Goal: Information Seeking & Learning: Learn about a topic

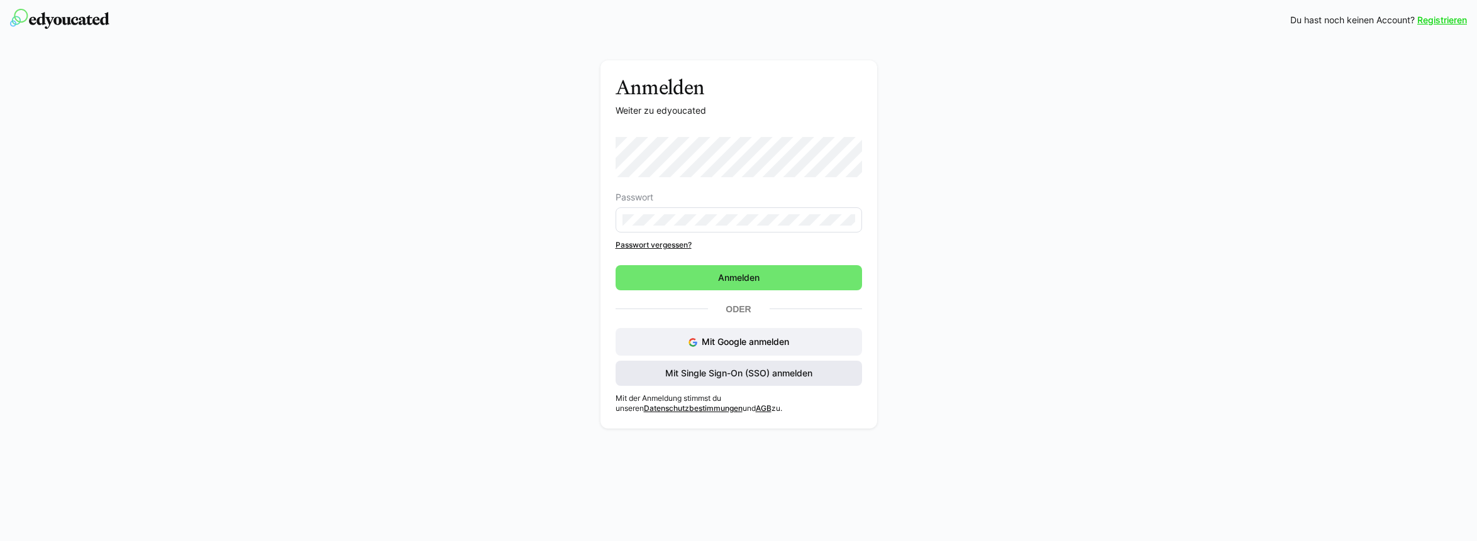
click at [724, 371] on span "Mit Single Sign-On (SSO) anmelden" at bounding box center [738, 373] width 151 height 13
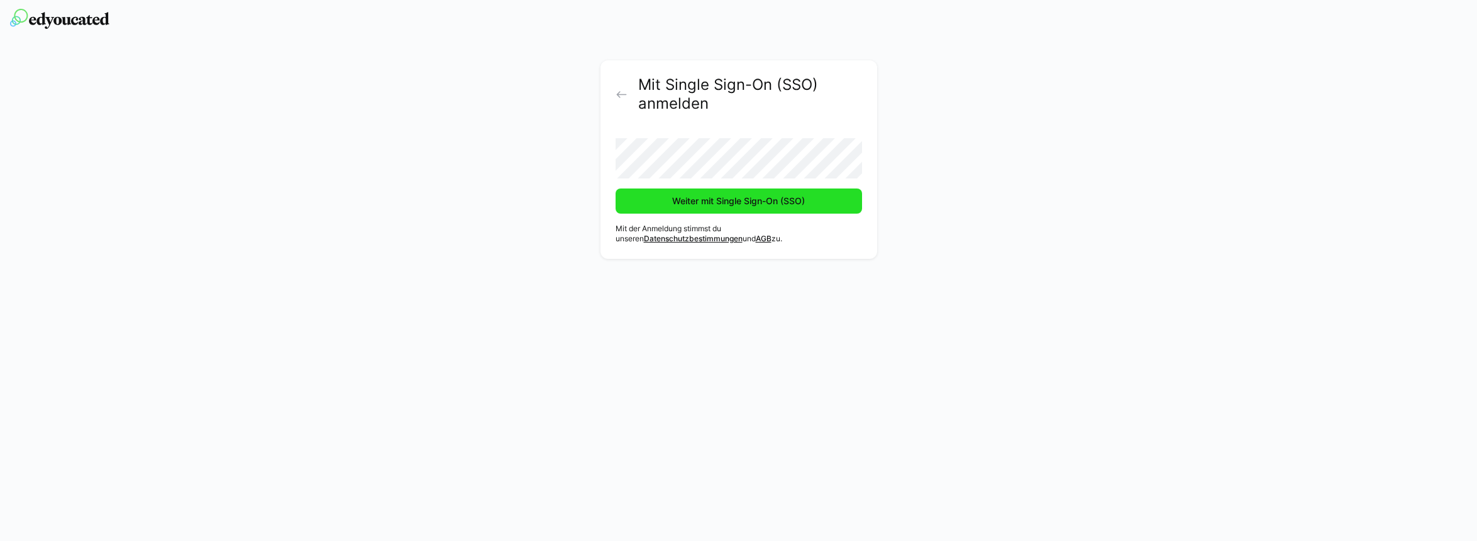
click at [673, 195] on span "Weiter mit Single Sign-On (SSO)" at bounding box center [738, 201] width 136 height 13
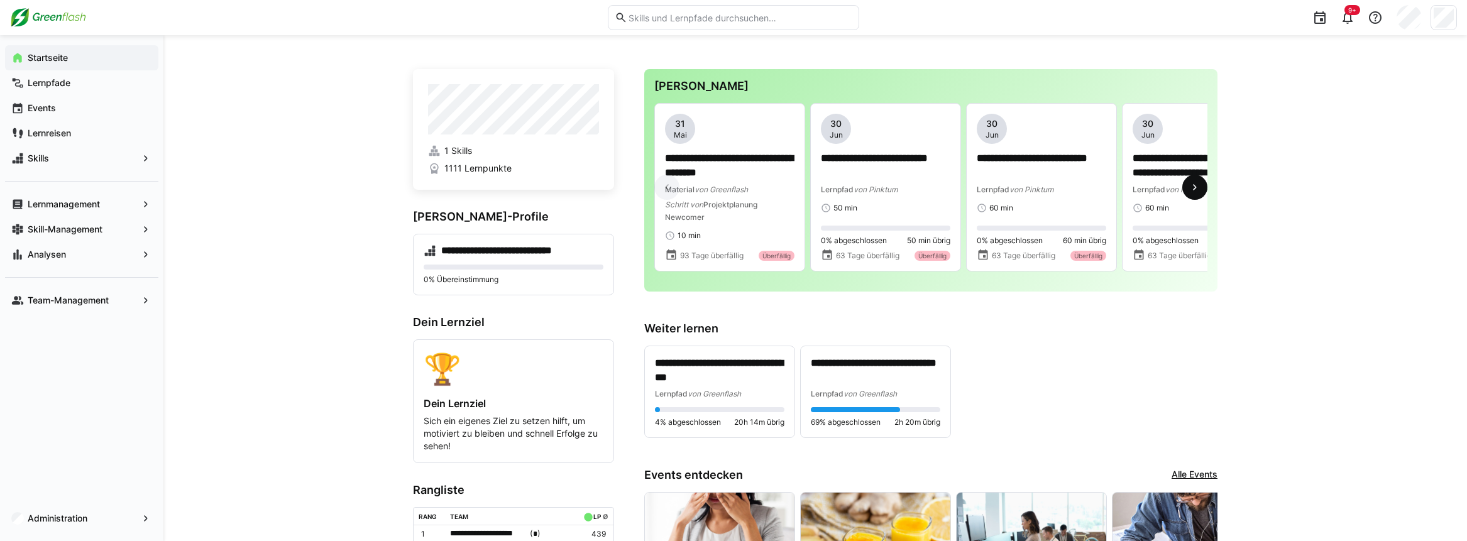
click at [1197, 187] on eds-icon at bounding box center [1195, 187] width 13 height 13
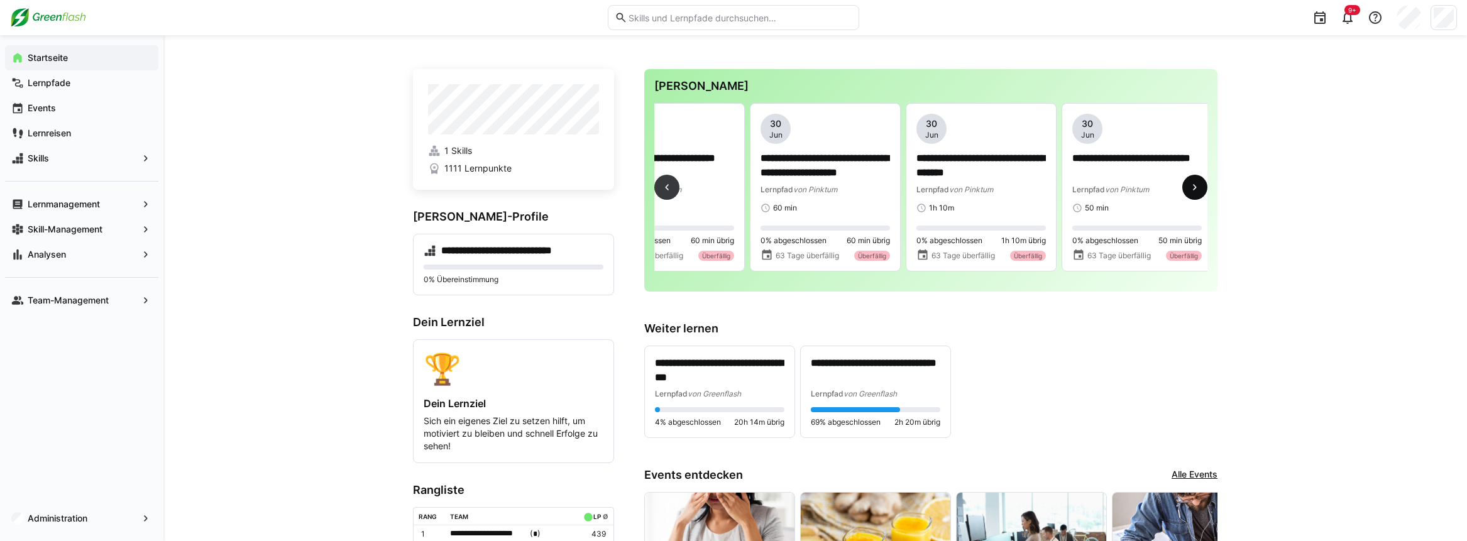
scroll to position [0, 468]
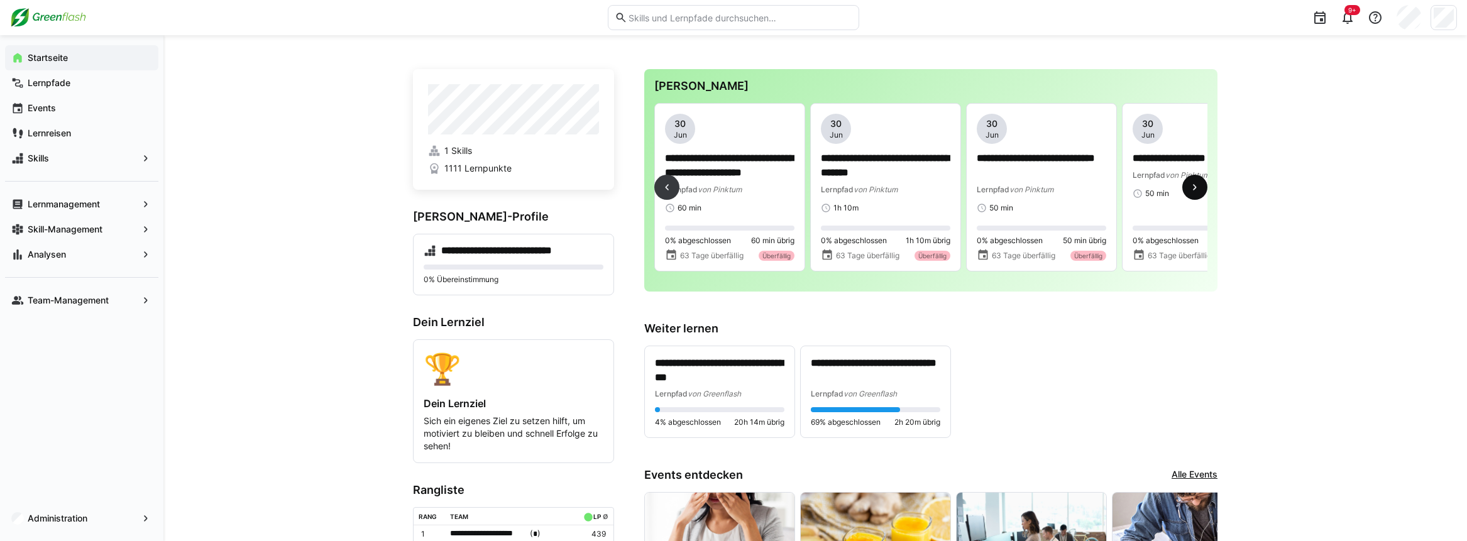
click at [1197, 187] on eds-icon at bounding box center [1195, 187] width 13 height 13
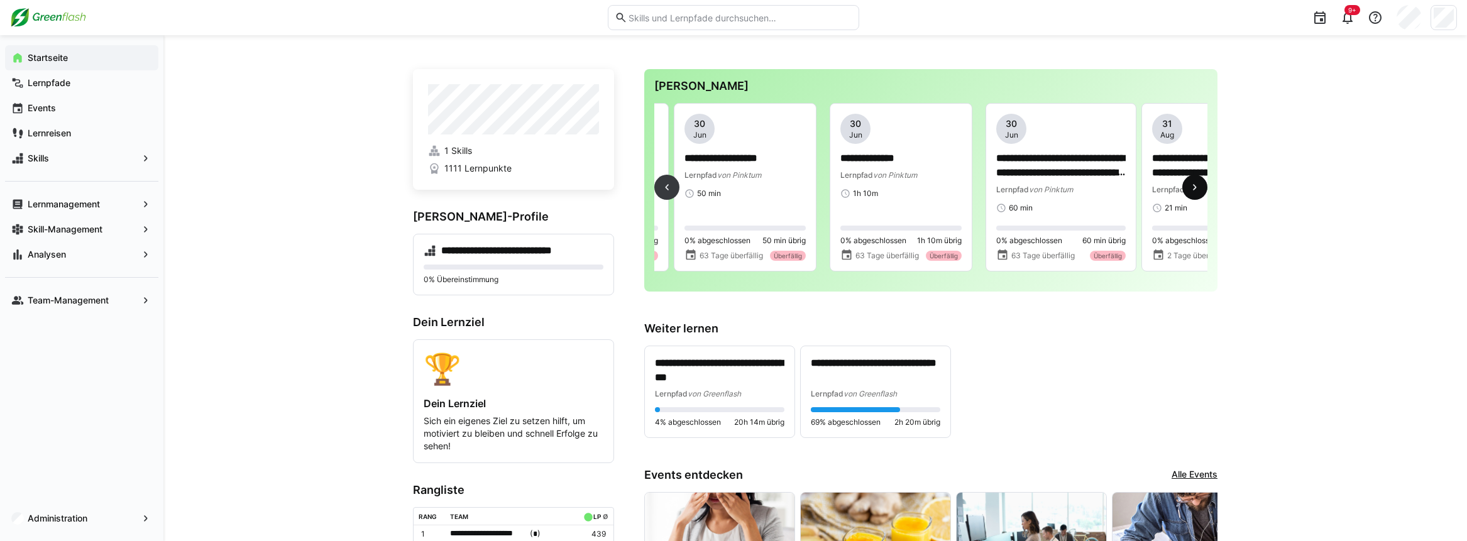
scroll to position [0, 936]
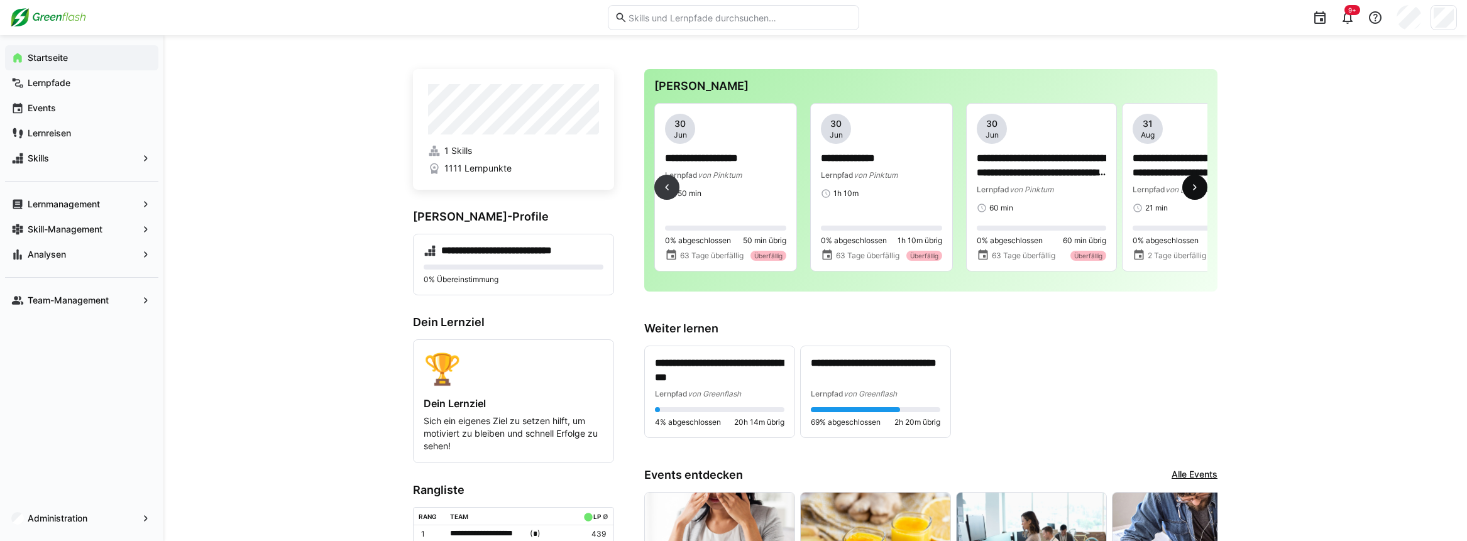
click at [1197, 187] on eds-icon at bounding box center [1195, 187] width 13 height 13
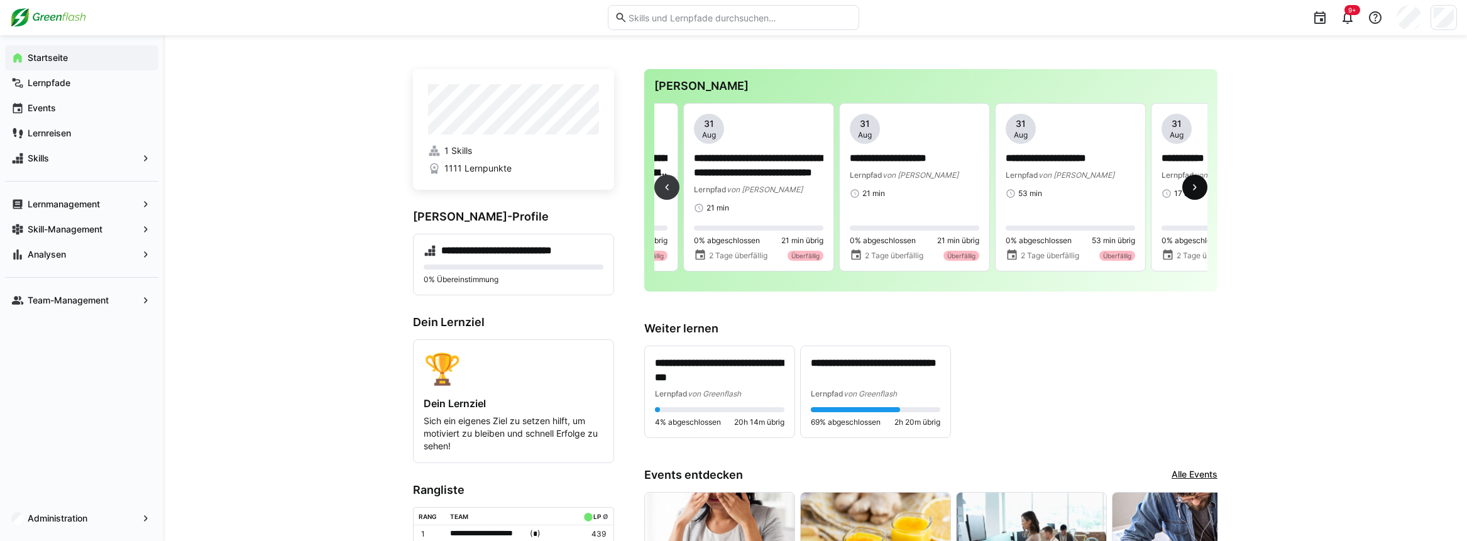
scroll to position [0, 1403]
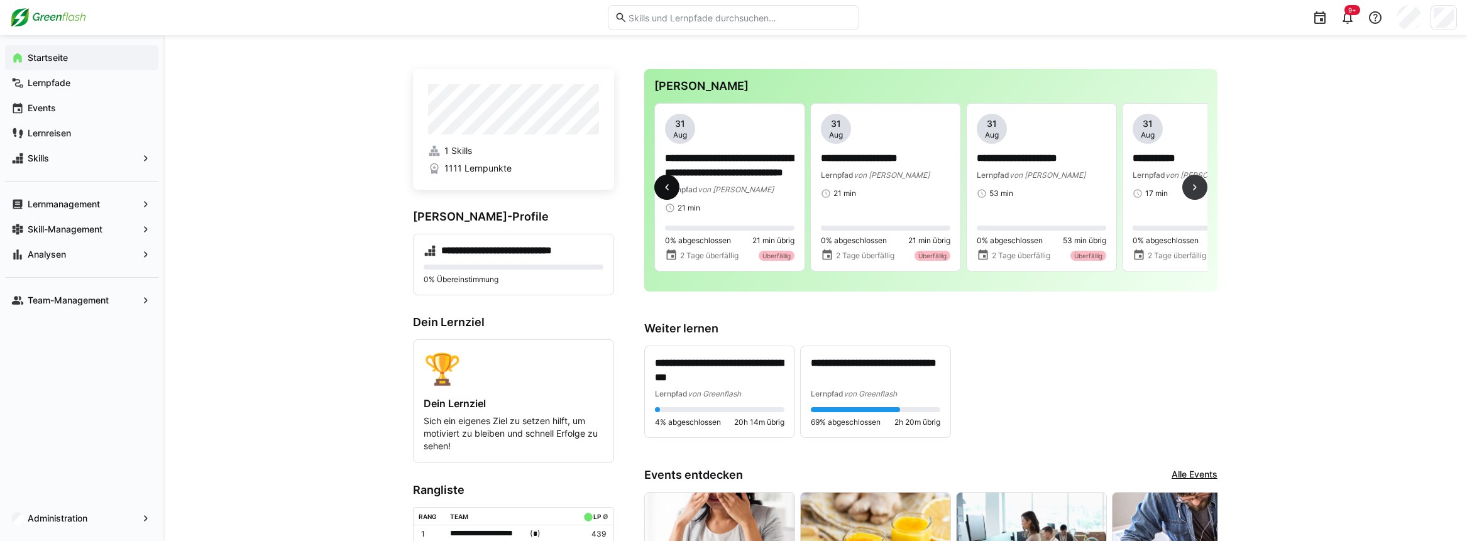
click at [670, 189] on eds-icon at bounding box center [667, 187] width 13 height 13
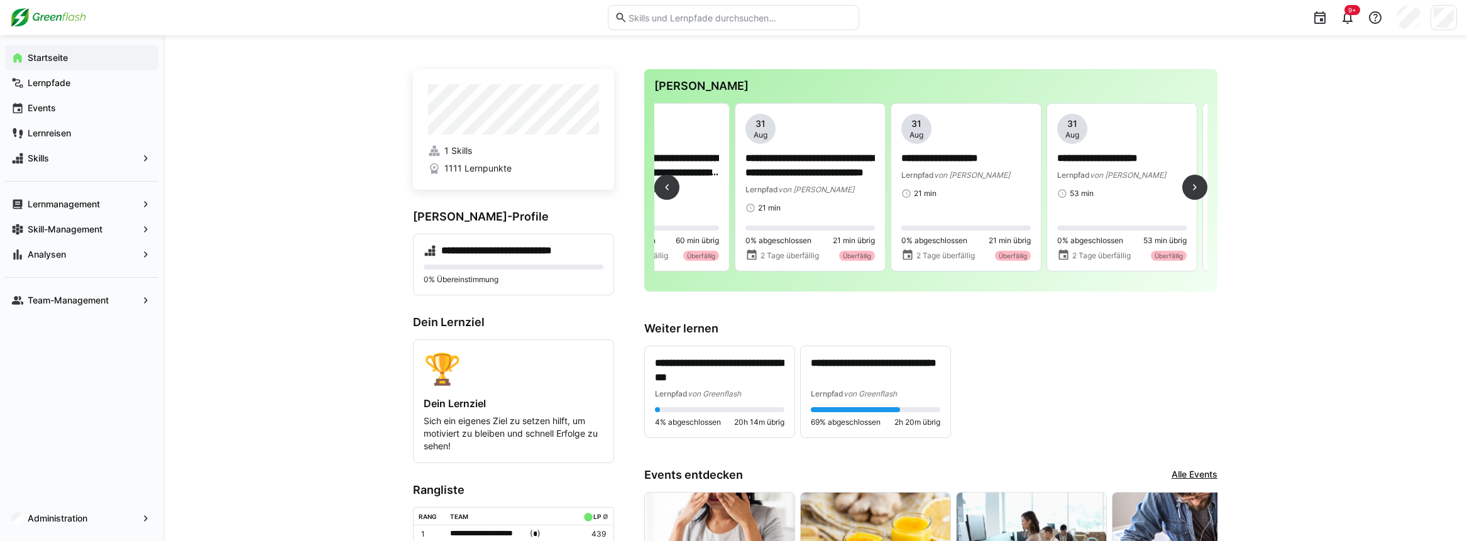
scroll to position [0, 1364]
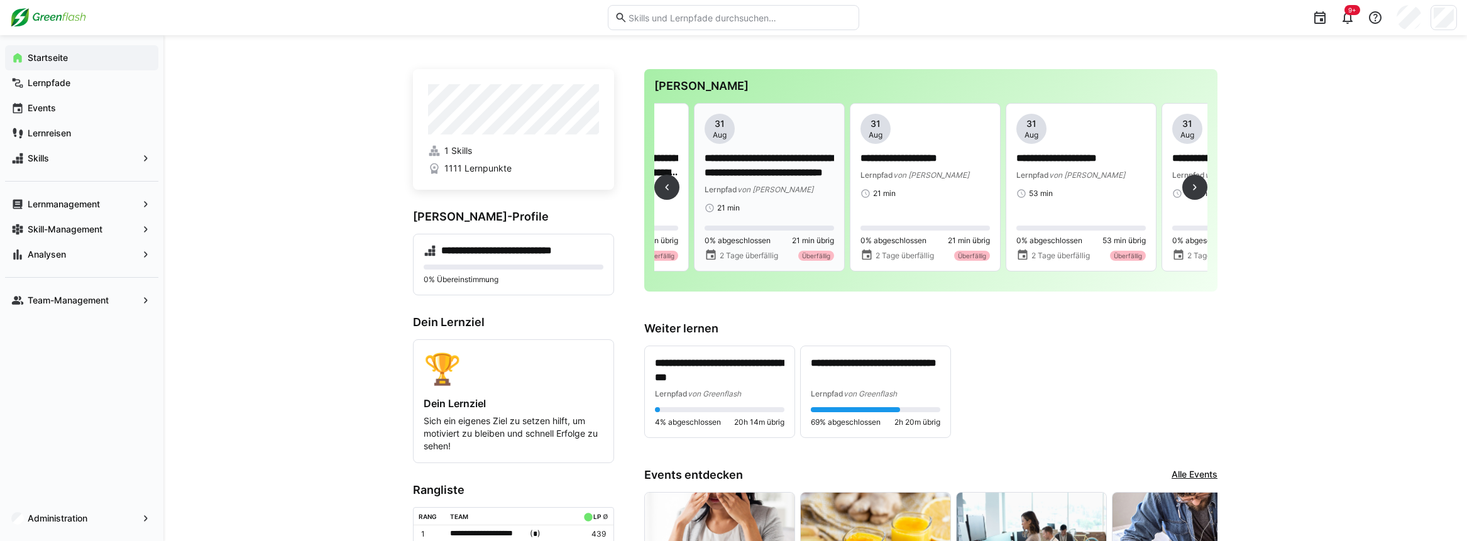
click at [764, 173] on p "**********" at bounding box center [770, 166] width 130 height 29
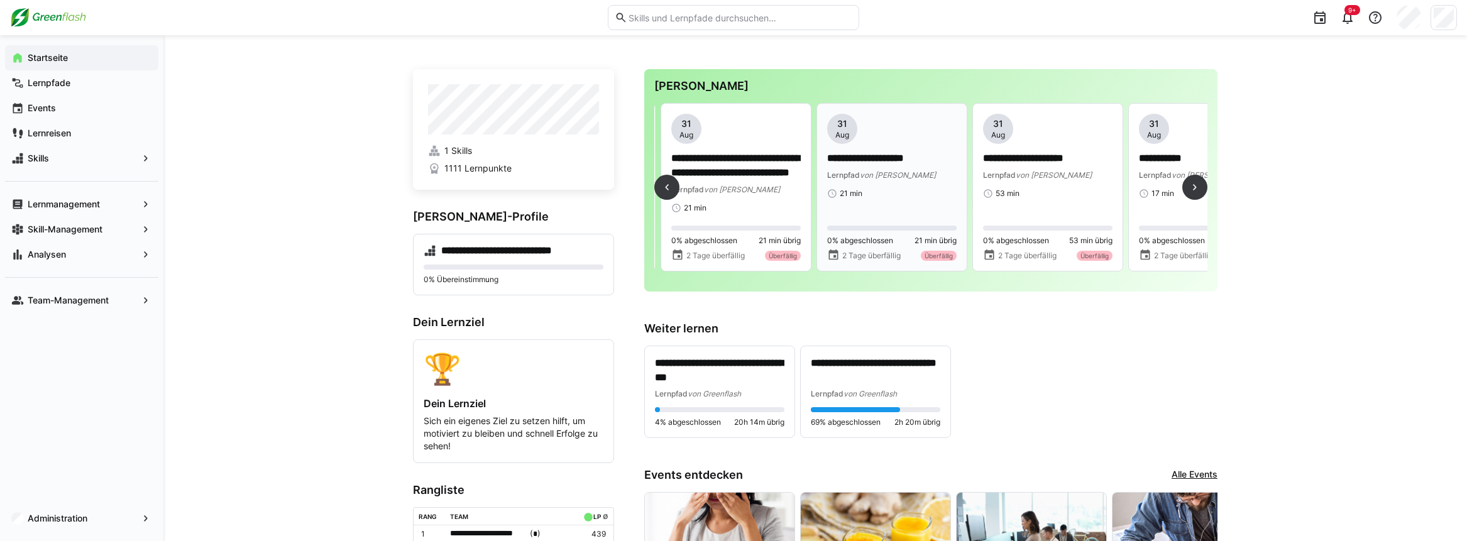
click at [852, 131] on div "31 Aug" at bounding box center [842, 129] width 30 height 30
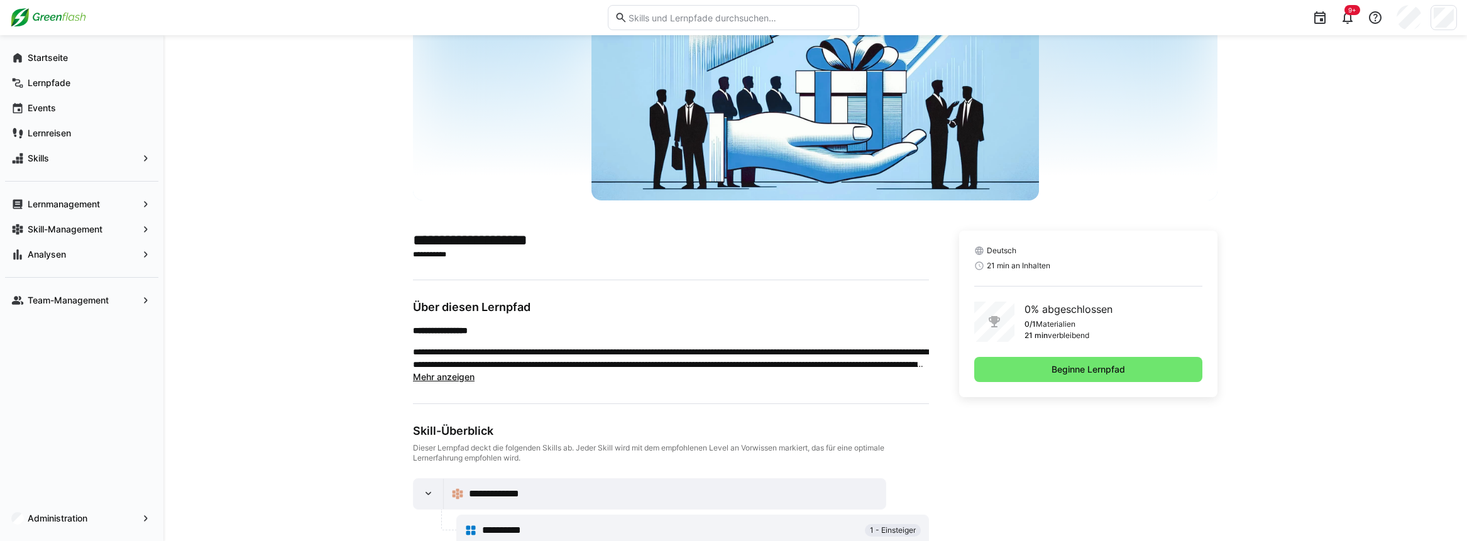
scroll to position [152, 0]
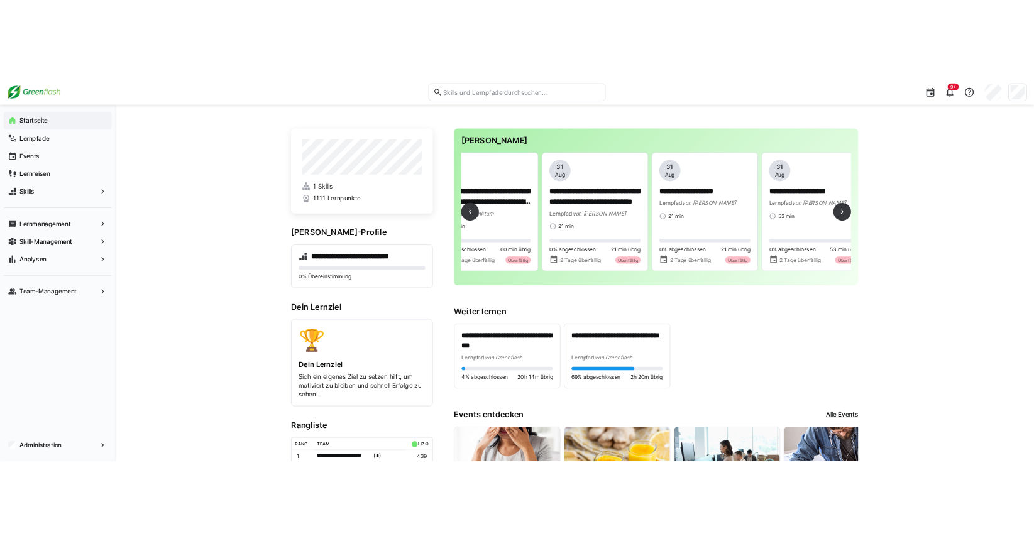
scroll to position [0, 1330]
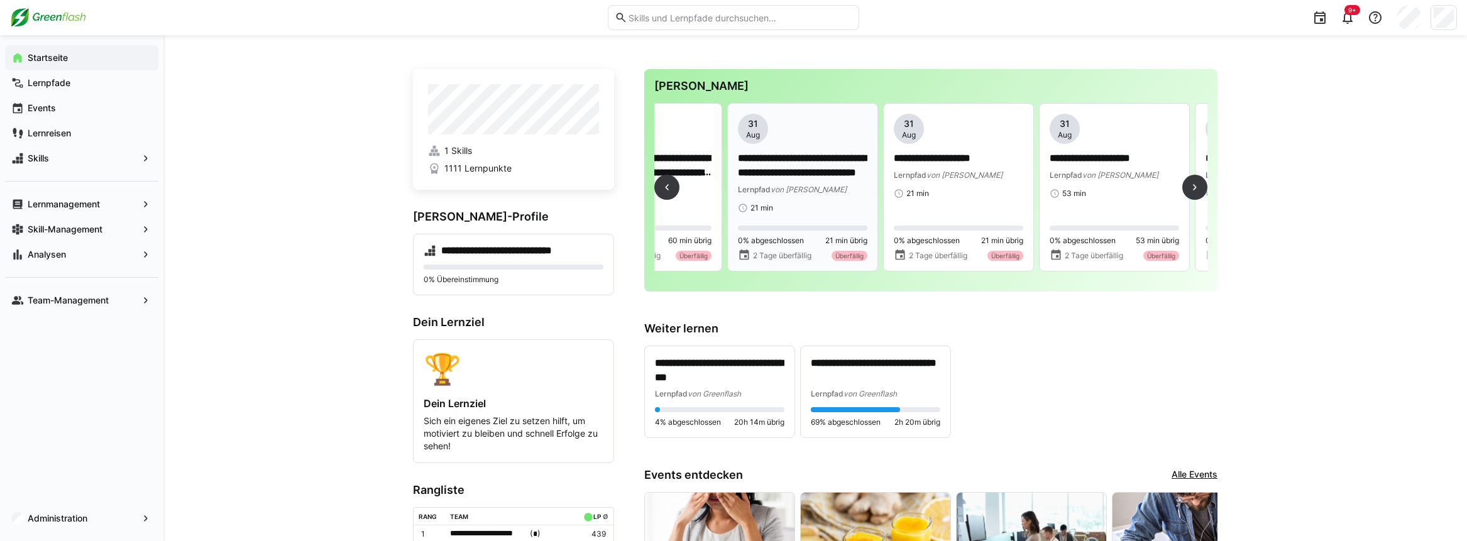
click at [753, 134] on span "Aug" at bounding box center [753, 135] width 14 height 10
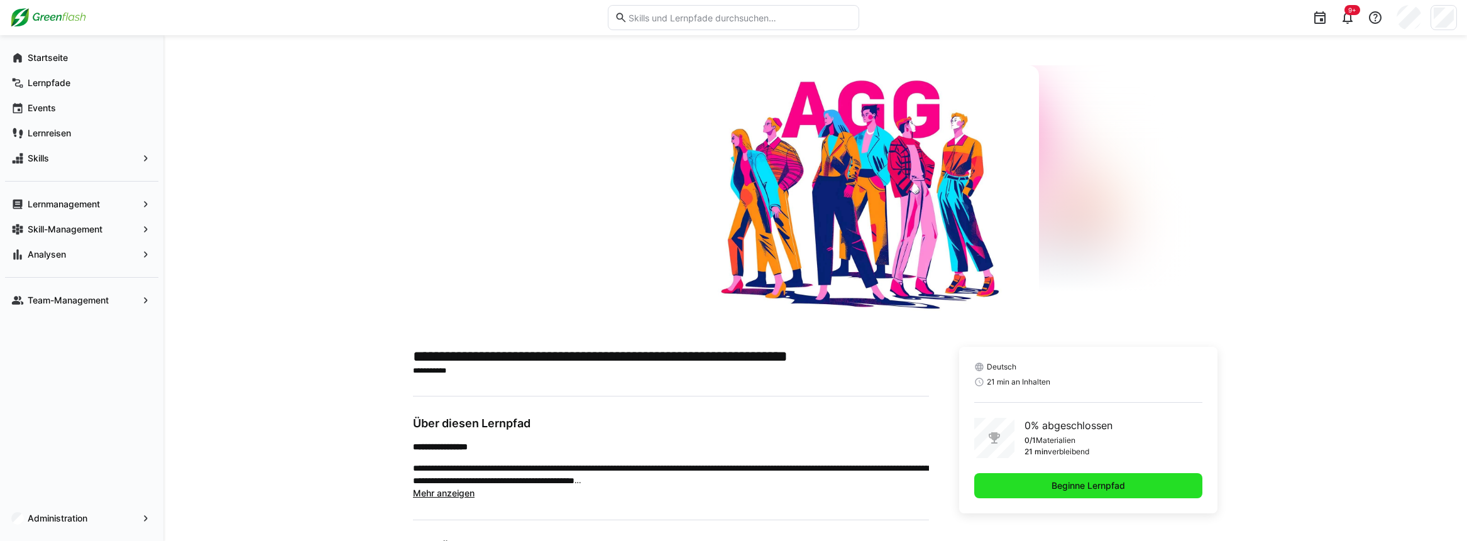
click at [1071, 483] on span "Beginne Lernpfad" at bounding box center [1088, 486] width 77 height 13
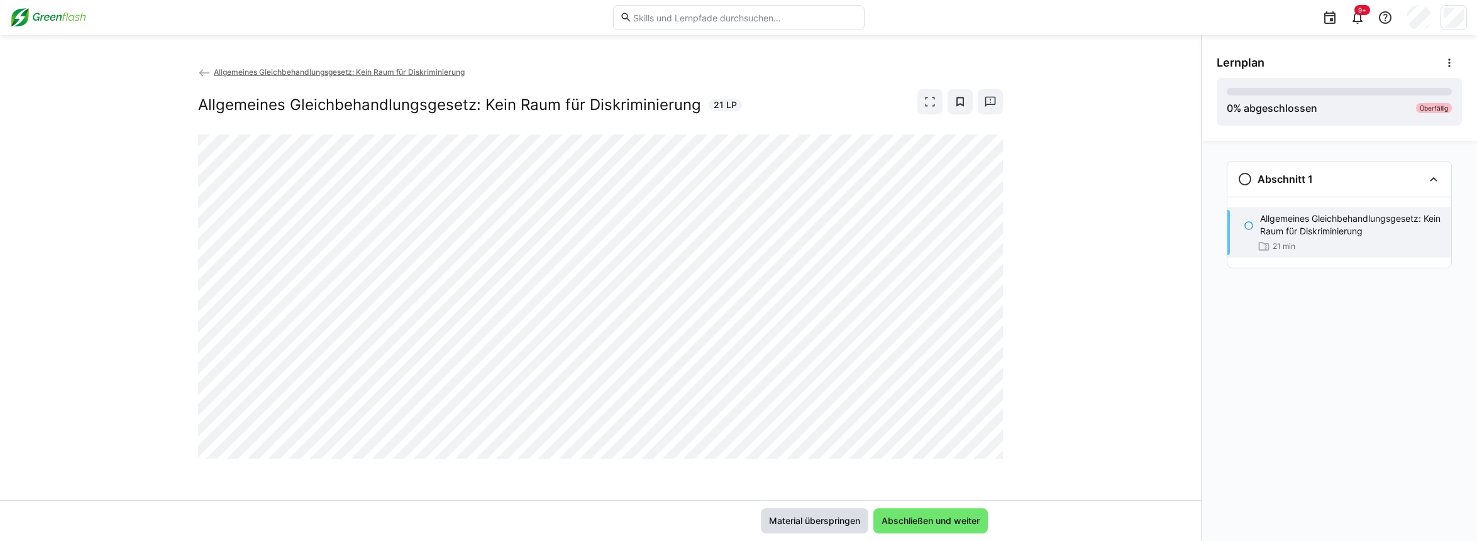
click at [817, 523] on span "Material überspringen" at bounding box center [814, 521] width 95 height 13
